Goal: Transaction & Acquisition: Purchase product/service

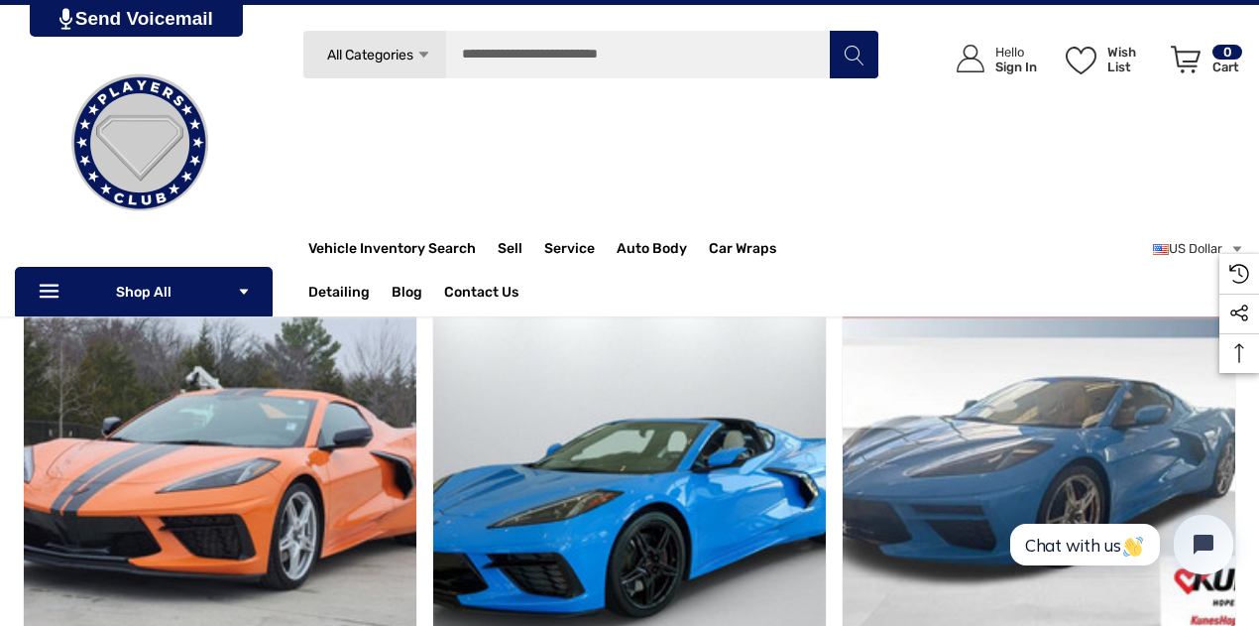
scroll to position [892, 0]
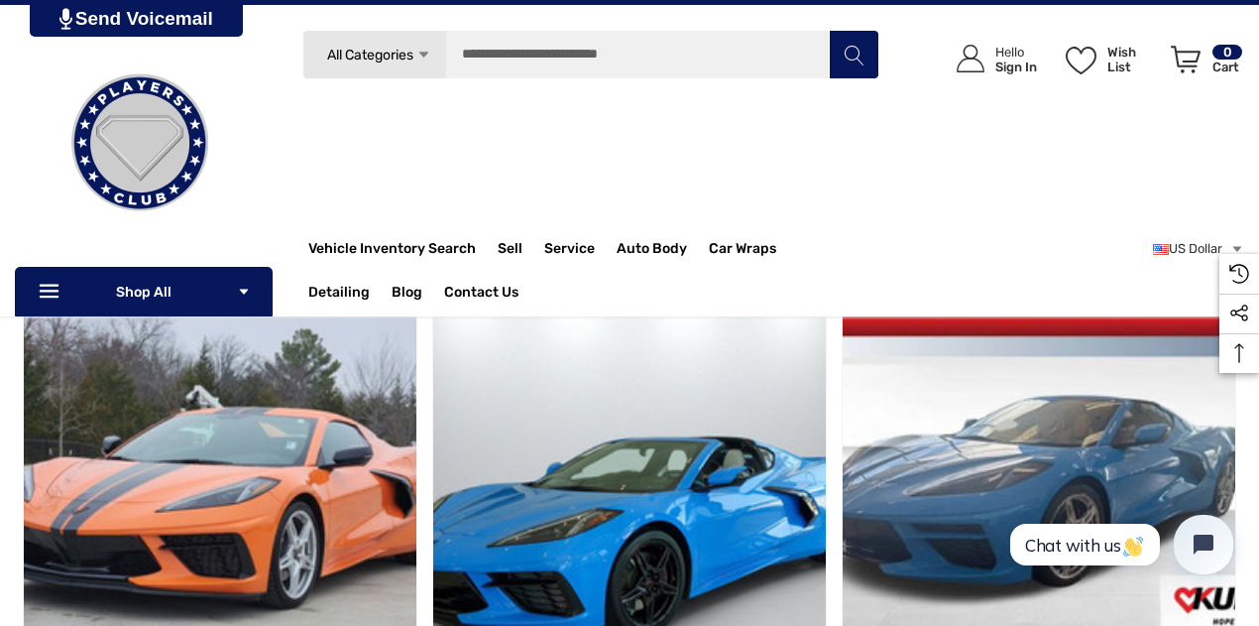
drag, startPoint x: 498, startPoint y: 491, endPoint x: 480, endPoint y: 538, distance: 50.8
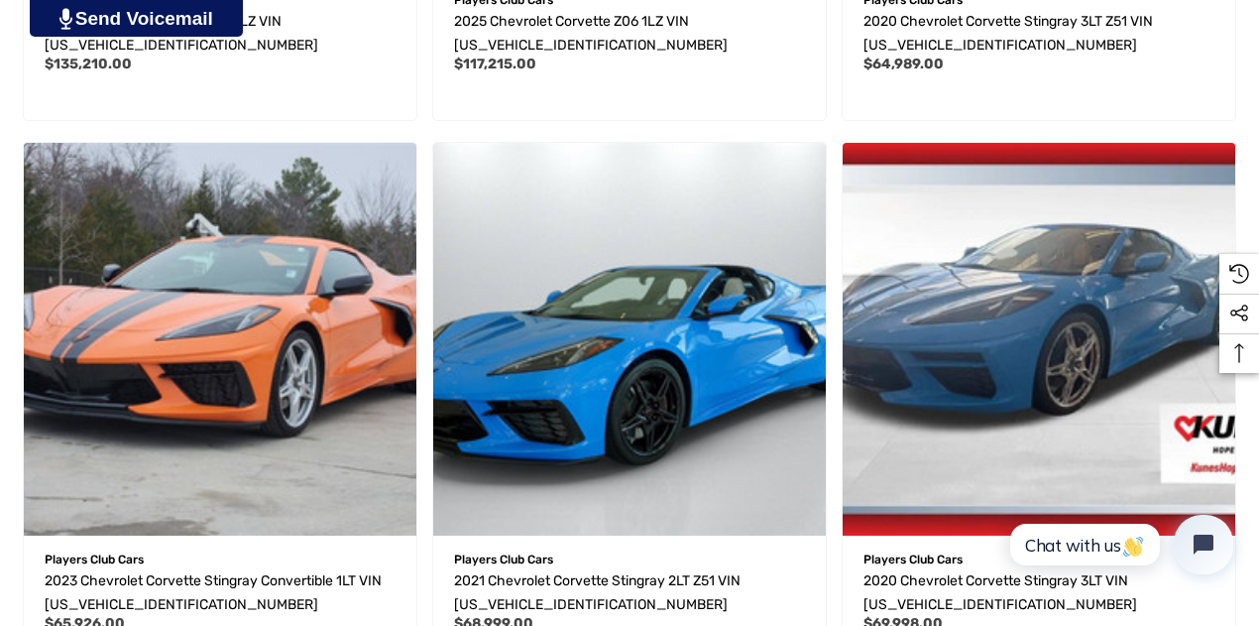
scroll to position [1091, 0]
